Goal: Task Accomplishment & Management: Manage account settings

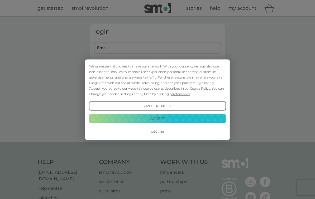
click at [156, 120] on button "Accept" at bounding box center [157, 119] width 137 height 10
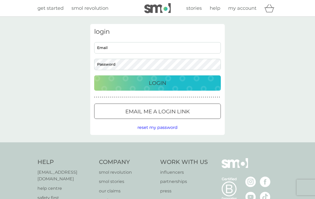
click at [160, 49] on input "Email" at bounding box center [157, 47] width 127 height 11
type input "timbouhour@gmail.com"
click at [148, 83] on div "Login" at bounding box center [158, 83] width 116 height 8
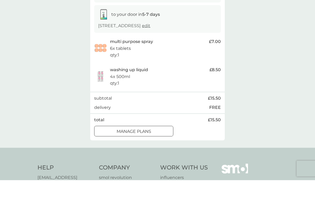
scroll to position [55, 0]
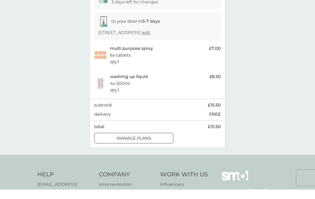
click at [142, 145] on div at bounding box center [133, 148] width 19 height 6
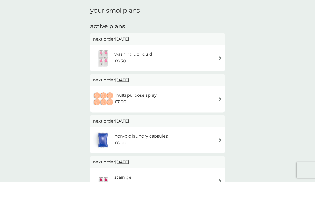
click at [205, 108] on div "multi purpose spray £7.00" at bounding box center [157, 117] width 129 height 18
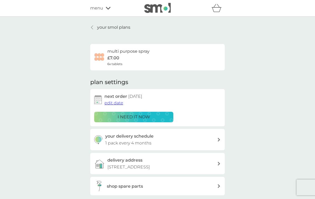
click at [115, 104] on span "edit date" at bounding box center [114, 103] width 19 height 5
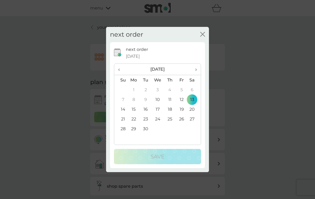
click at [194, 69] on span "›" at bounding box center [194, 69] width 5 height 11
click at [194, 70] on span "›" at bounding box center [194, 69] width 5 height 11
click at [194, 69] on span "›" at bounding box center [194, 69] width 5 height 11
click at [135, 87] on td "1" at bounding box center [134, 90] width 12 height 10
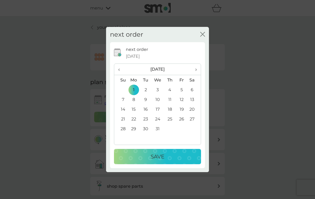
click at [144, 156] on div "Save" at bounding box center [157, 157] width 77 height 8
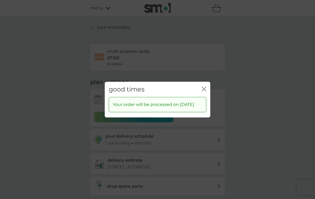
click at [205, 87] on icon "close" at bounding box center [205, 89] width 2 height 4
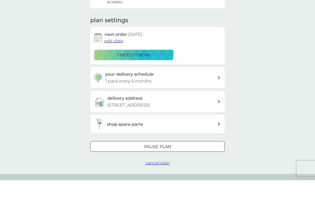
scroll to position [45, 0]
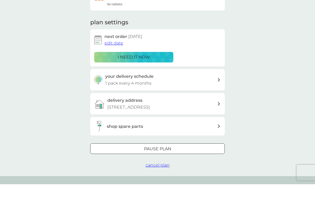
click at [161, 161] on div at bounding box center [157, 164] width 19 height 6
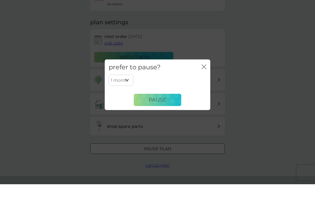
click at [208, 74] on div "prefer to pause? close" at bounding box center [158, 82] width 106 height 16
click at [203, 79] on icon "close" at bounding box center [204, 81] width 5 height 5
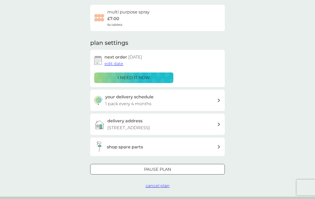
scroll to position [0, 0]
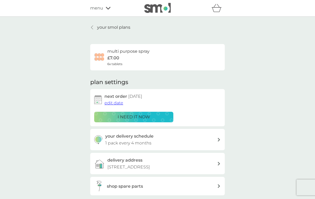
click at [92, 30] on link "your smol plans" at bounding box center [110, 27] width 40 height 7
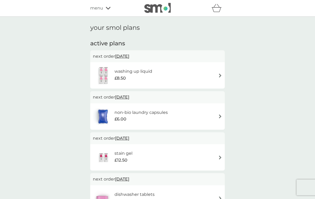
click at [159, 74] on div "washing up liquid £8.50" at bounding box center [157, 75] width 129 height 18
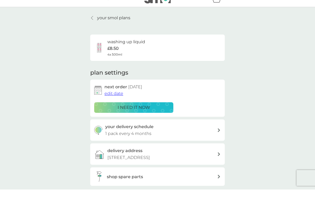
click at [117, 101] on span "edit date" at bounding box center [114, 103] width 19 height 5
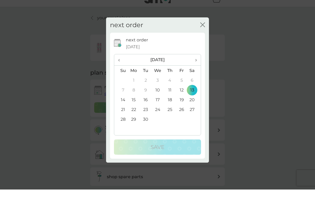
click at [196, 64] on span "›" at bounding box center [194, 69] width 5 height 11
click at [195, 64] on span "›" at bounding box center [194, 69] width 5 height 11
click at [196, 64] on span "›" at bounding box center [194, 69] width 5 height 11
click at [138, 85] on td "1" at bounding box center [134, 90] width 12 height 10
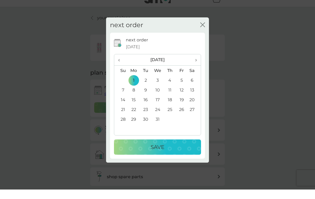
click at [141, 153] on div "Save" at bounding box center [157, 157] width 77 height 8
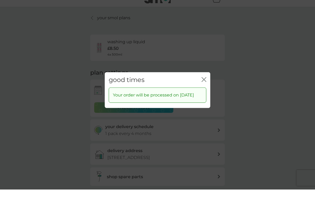
click at [24, 62] on div "good times close Your order will be processed on [DATE]" at bounding box center [157, 99] width 315 height 199
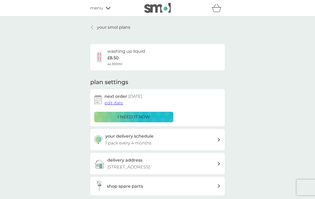
click at [93, 27] on icon at bounding box center [92, 27] width 2 height 4
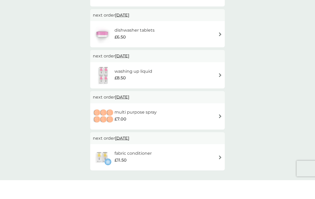
scroll to position [112, 0]
